Goal: Task Accomplishment & Management: Manage account settings

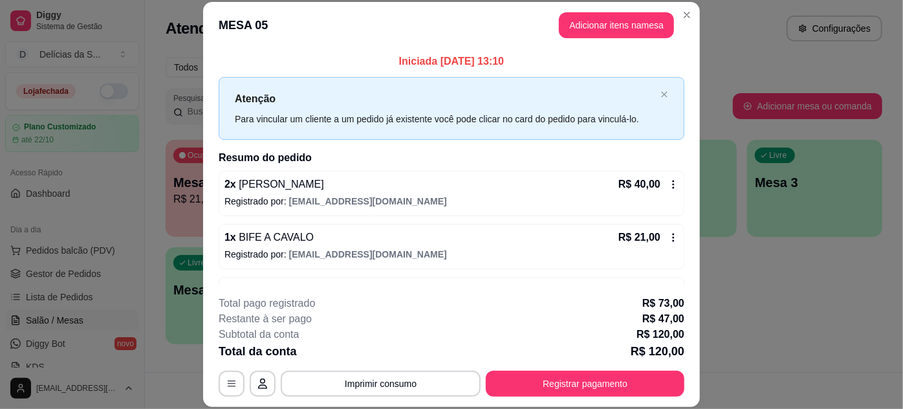
scroll to position [199, 0]
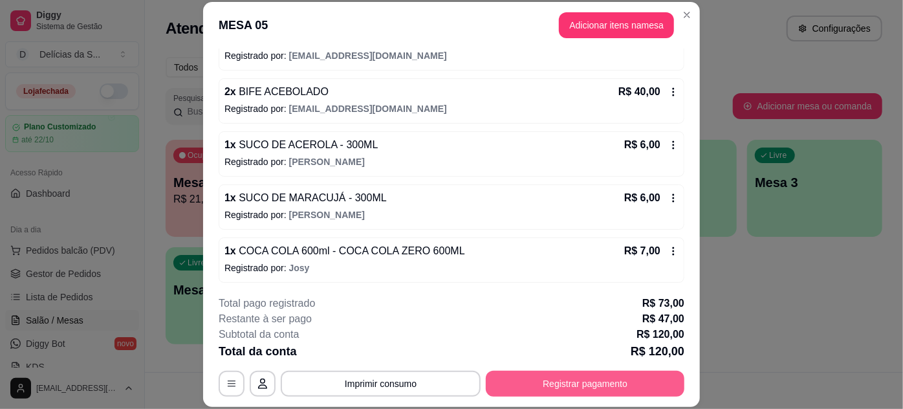
click at [556, 379] on button "Registrar pagamento" at bounding box center [585, 384] width 199 height 26
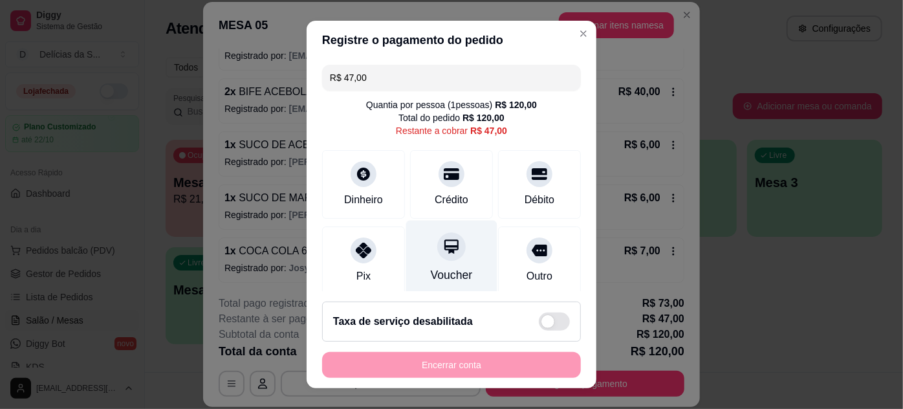
scroll to position [117, 0]
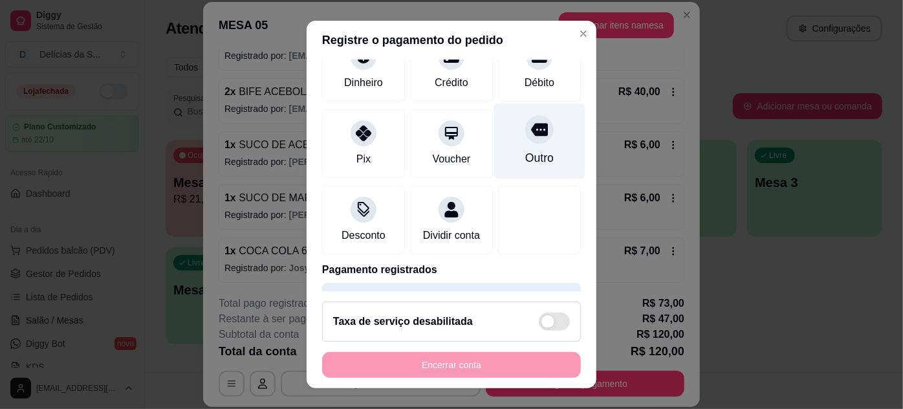
click at [529, 145] on div "Outro" at bounding box center [539, 141] width 91 height 76
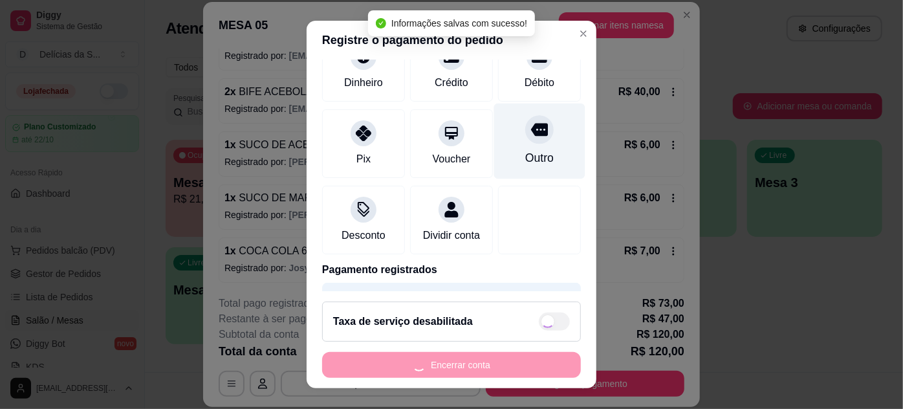
type input "R$ 0,00"
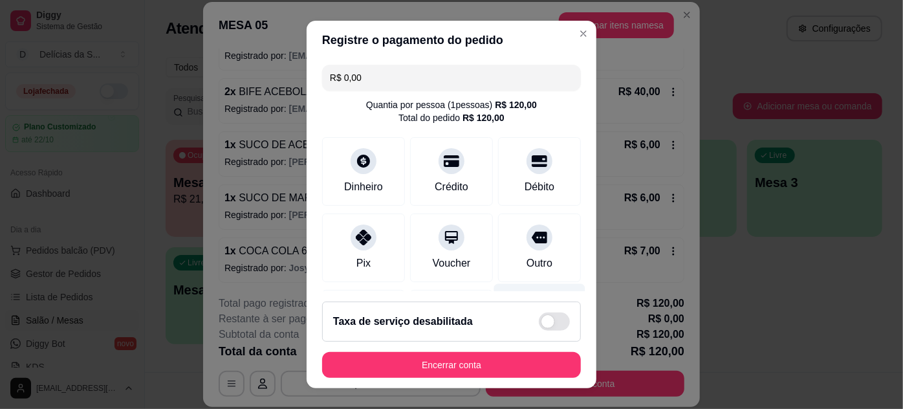
scroll to position [300, 0]
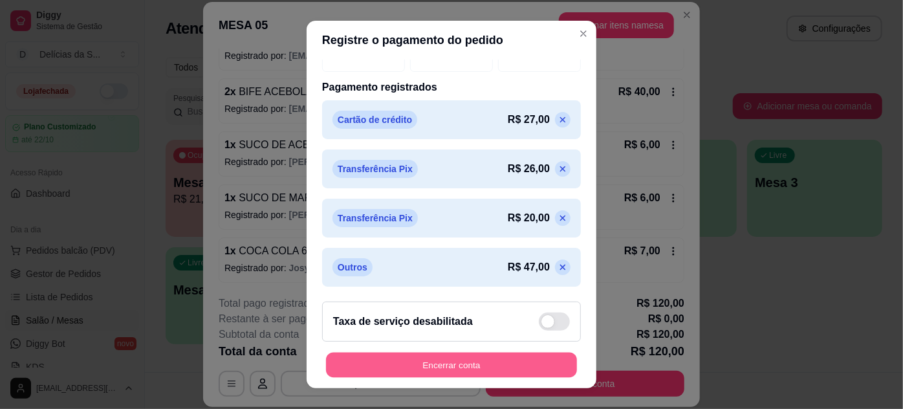
click at [441, 369] on button "Encerrar conta" at bounding box center [451, 365] width 251 height 25
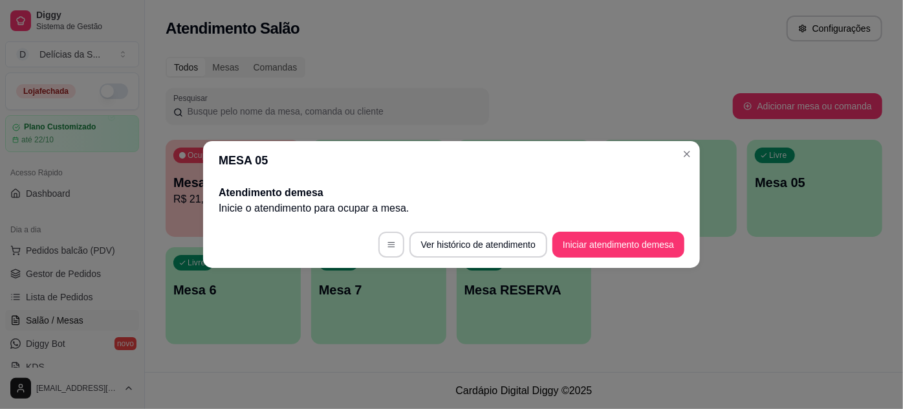
scroll to position [0, 0]
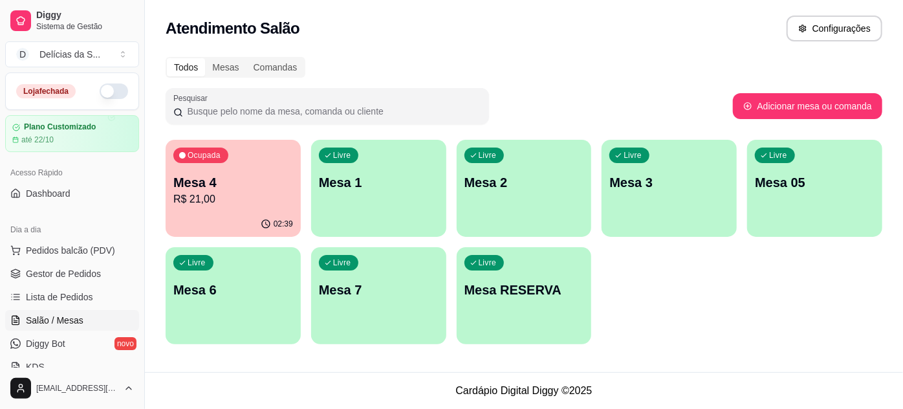
click at [244, 194] on p "R$ 21,00" at bounding box center [233, 200] width 120 height 16
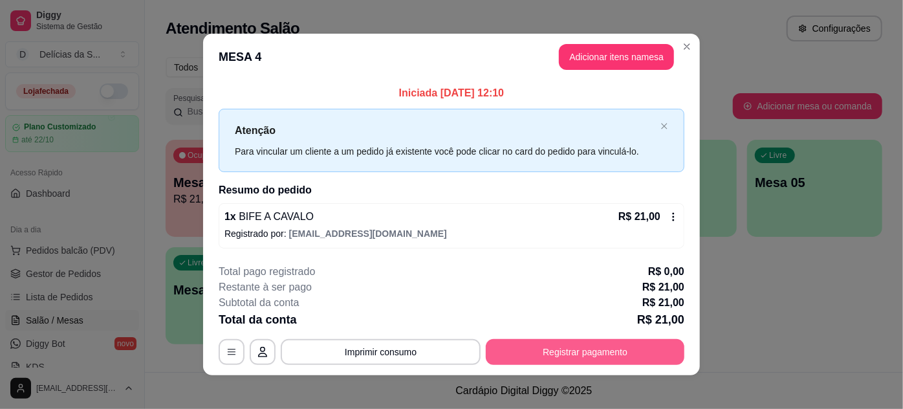
click at [603, 348] on button "Registrar pagamento" at bounding box center [585, 352] width 199 height 26
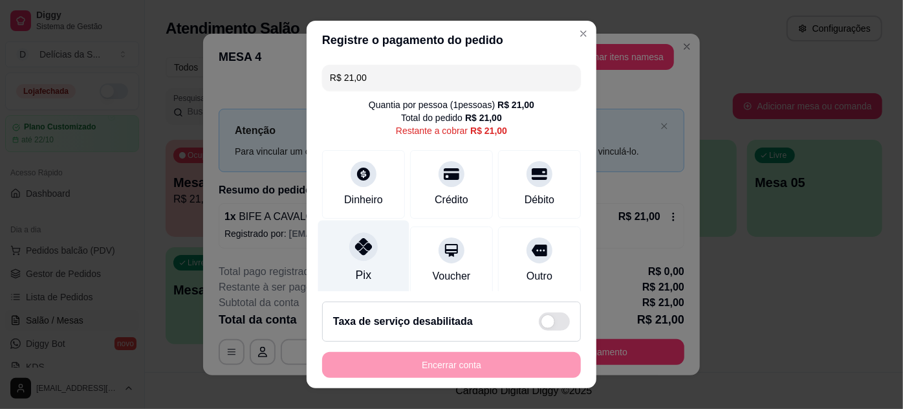
click at [360, 248] on icon at bounding box center [363, 246] width 17 height 17
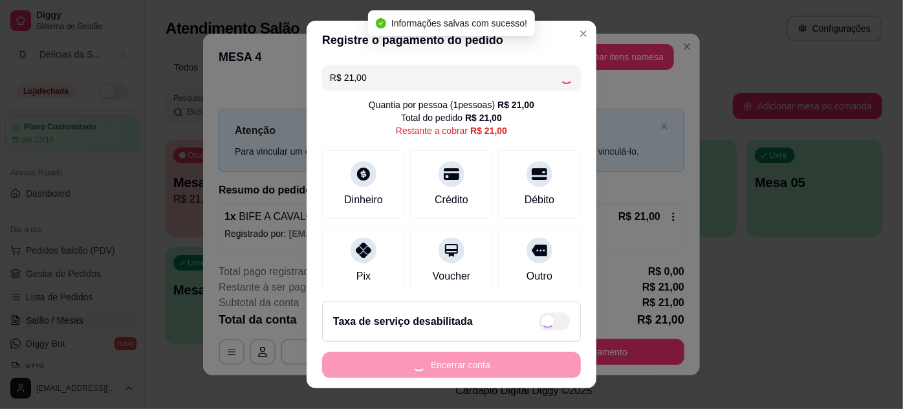
type input "R$ 0,00"
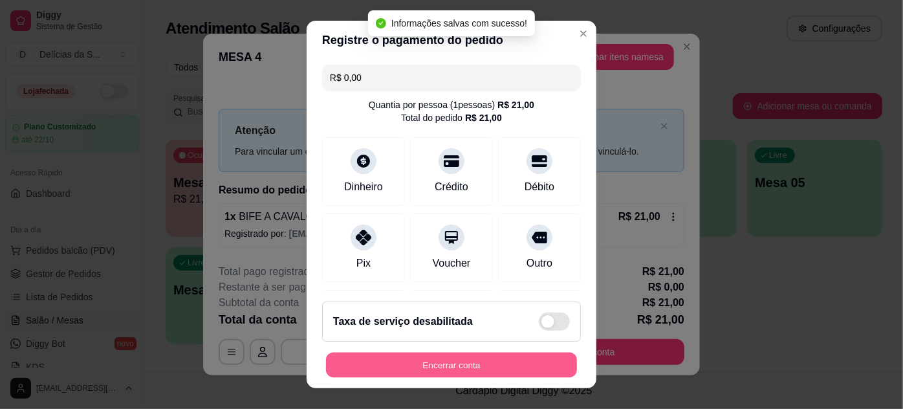
click at [435, 364] on button "Encerrar conta" at bounding box center [451, 365] width 251 height 25
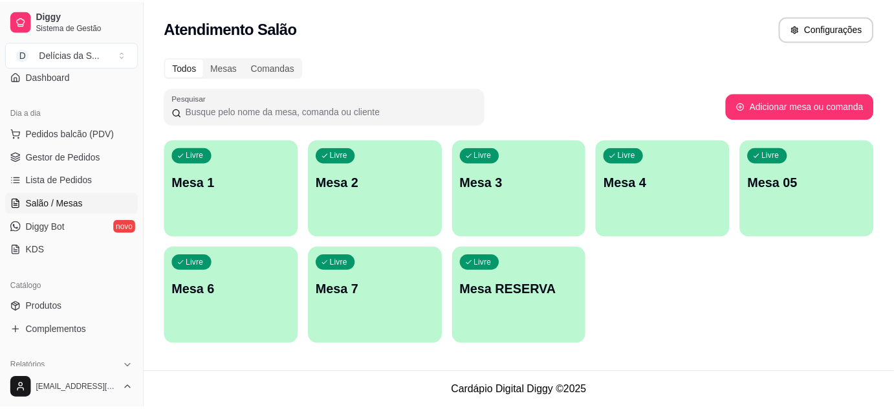
scroll to position [235, 0]
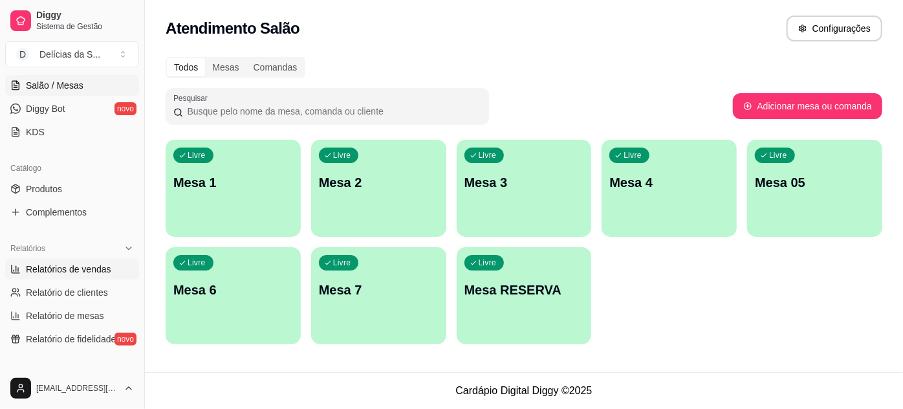
click at [71, 269] on span "Relatórios de vendas" at bounding box center [68, 269] width 85 height 13
select select "ALL"
select select "0"
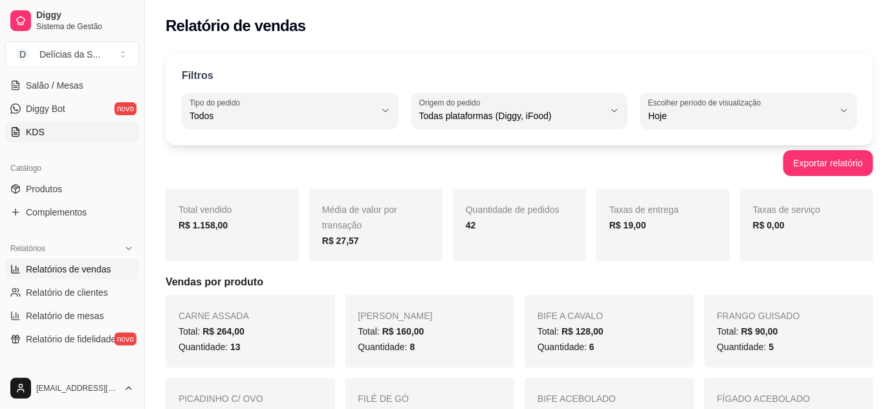
scroll to position [470, 0]
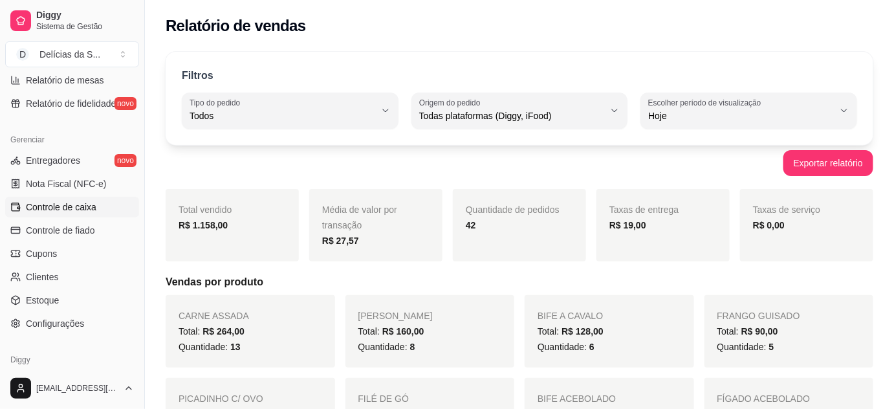
click at [49, 205] on span "Controle de caixa" at bounding box center [61, 207] width 71 height 13
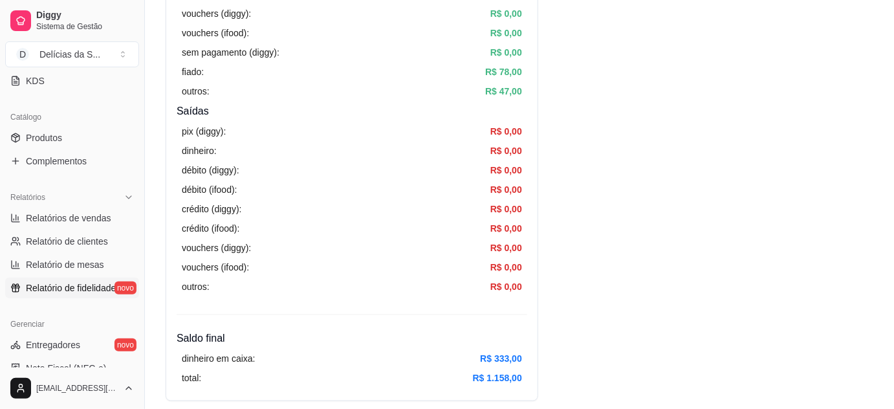
scroll to position [521, 0]
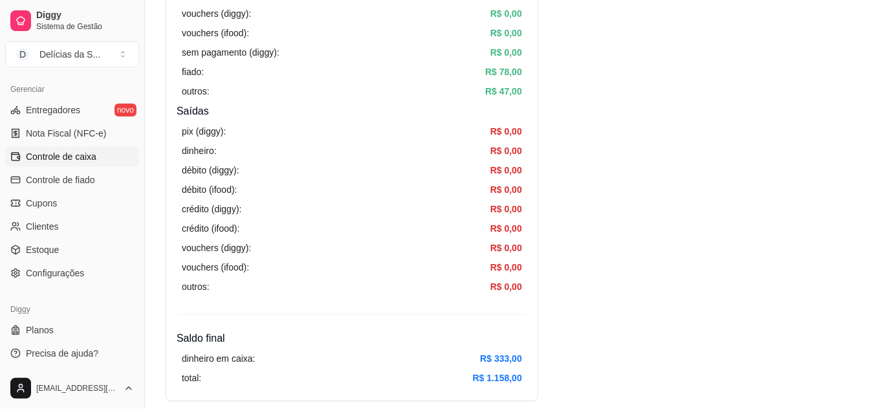
click at [65, 155] on span "Controle de caixa" at bounding box center [61, 156] width 71 height 13
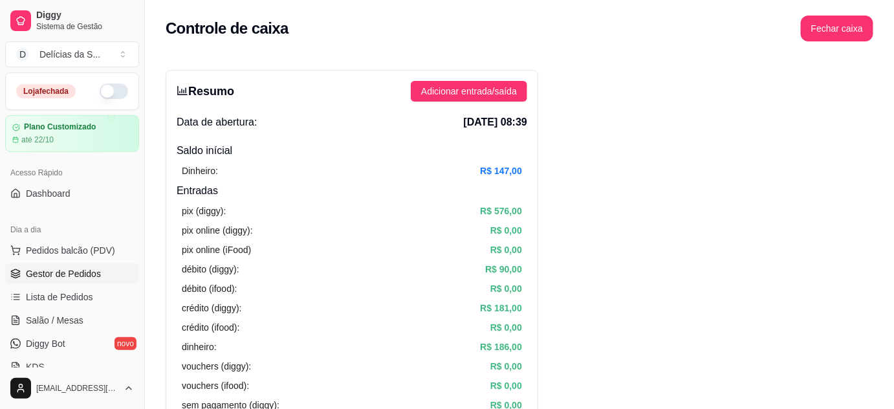
scroll to position [353, 0]
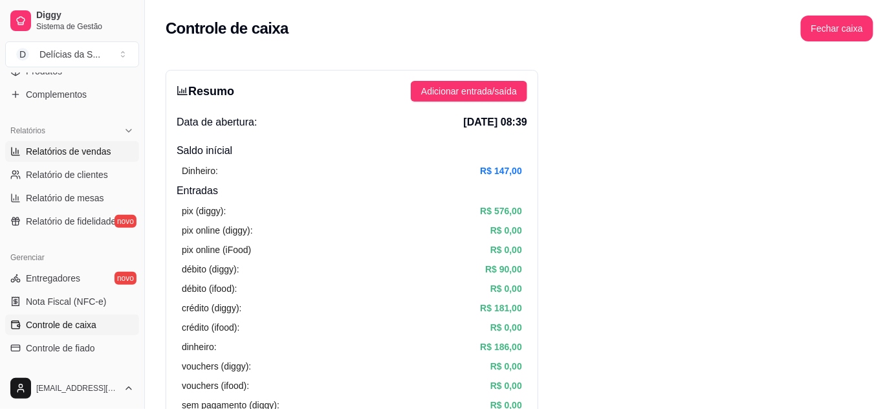
click at [50, 147] on span "Relatórios de vendas" at bounding box center [68, 151] width 85 height 13
select select "ALL"
select select "0"
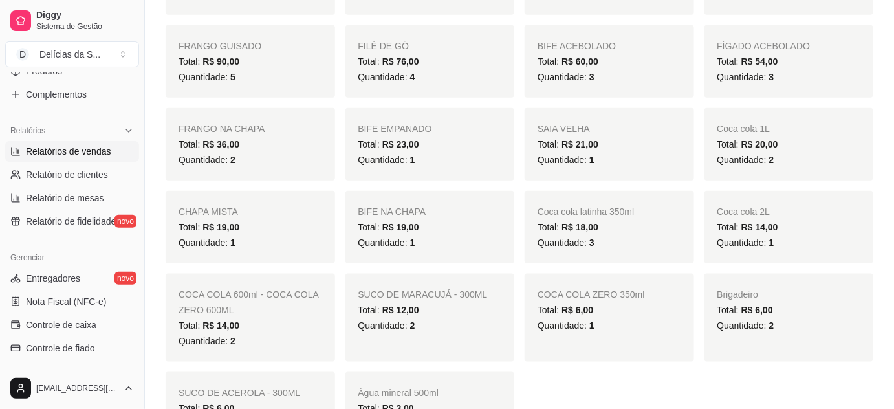
scroll to position [470, 0]
